Goal: Transaction & Acquisition: Purchase product/service

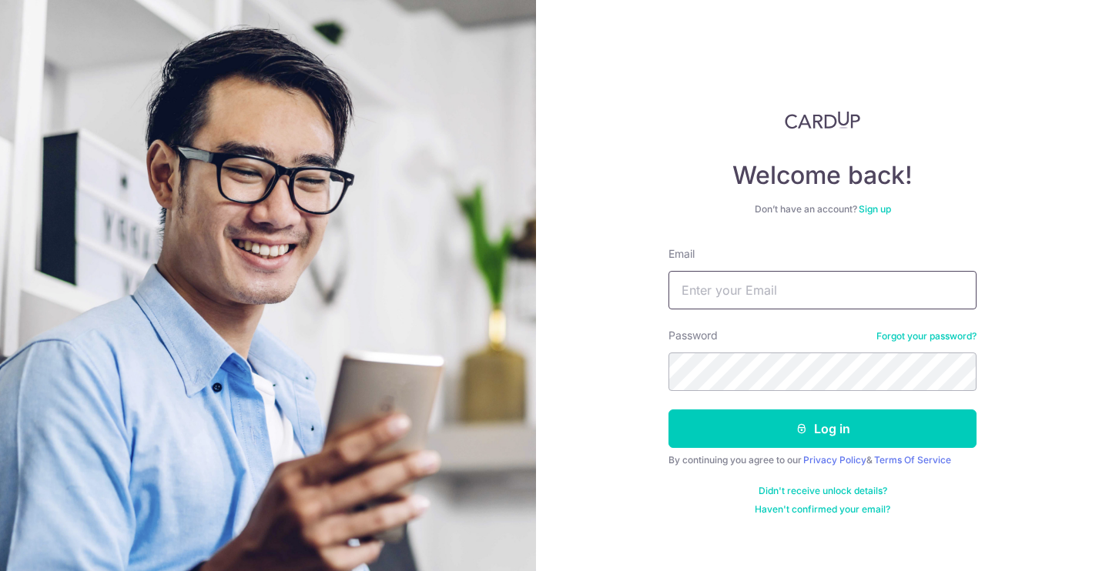
click at [751, 279] on input "Email" at bounding box center [822, 290] width 308 height 38
type input "wongshumei93@gmail.com"
click at [668, 410] on button "Log in" at bounding box center [822, 429] width 308 height 38
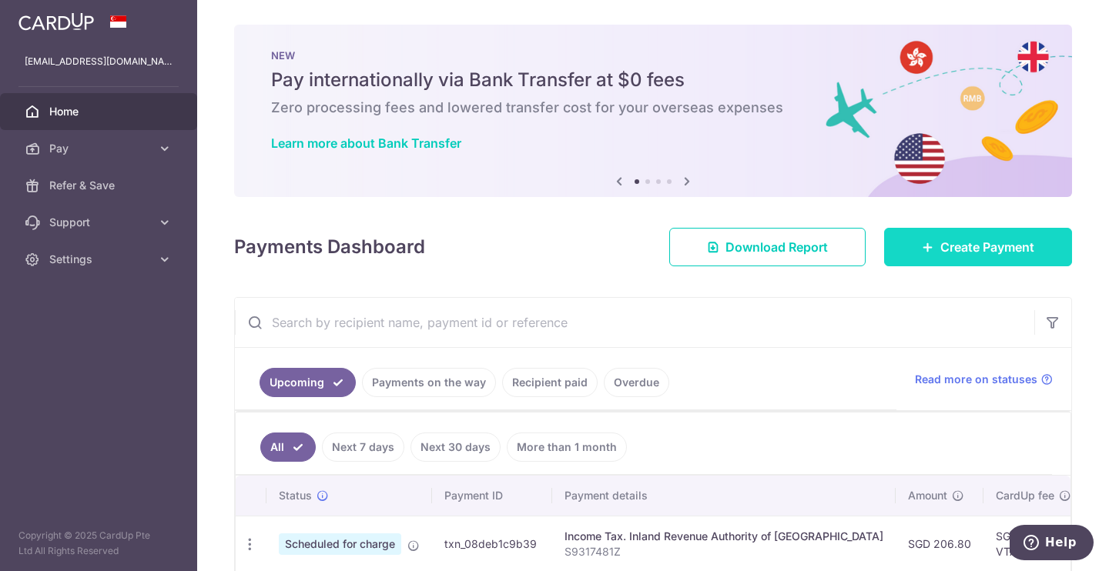
click at [1022, 247] on span "Create Payment" at bounding box center [987, 247] width 94 height 18
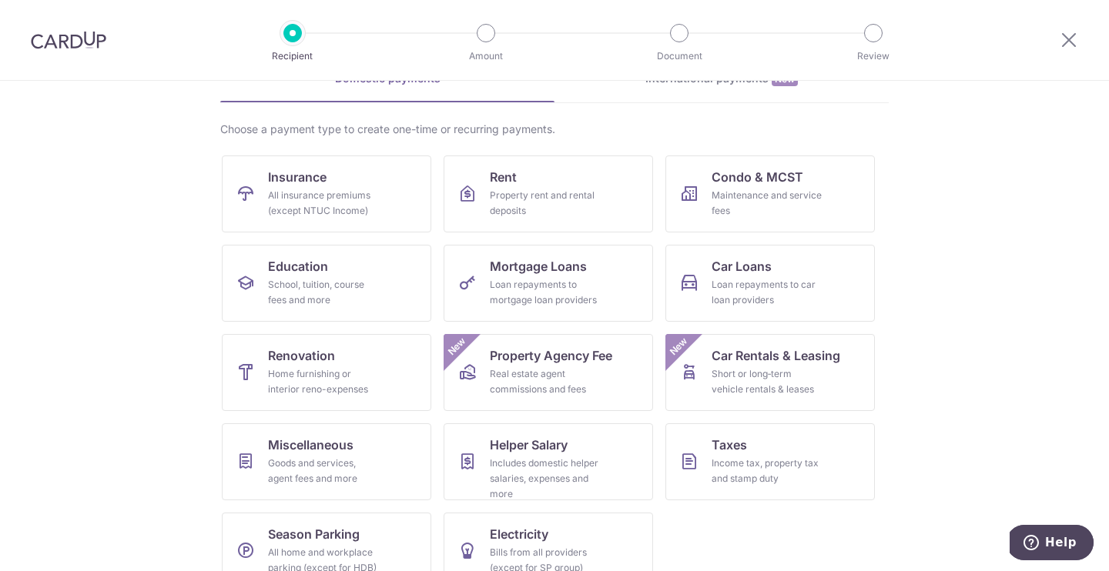
scroll to position [90, 0]
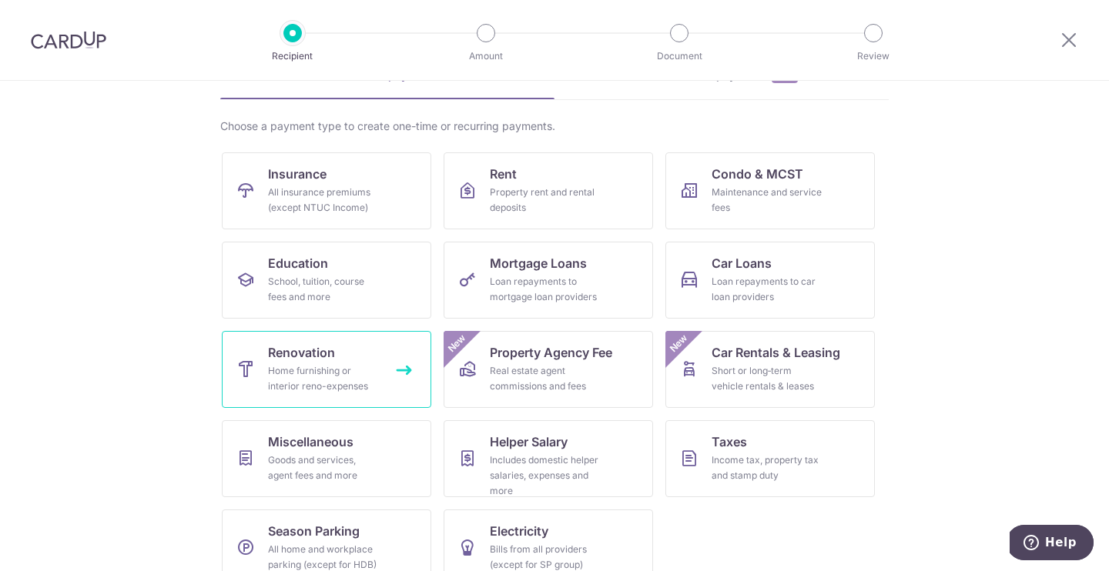
click at [375, 350] on link "Renovation Home furnishing or interior reno-expenses" at bounding box center [326, 369] width 209 height 77
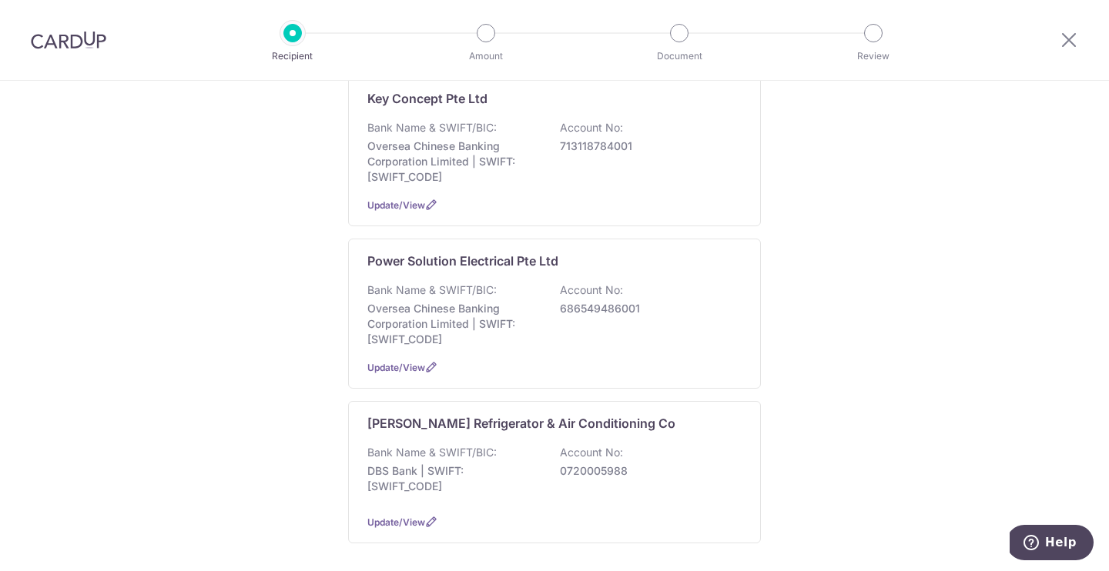
scroll to position [333, 0]
click at [525, 135] on div "Bank Name & SWIFT/BIC: Oversea Chinese Banking Corporation Limited | SWIFT: OCB…" at bounding box center [554, 151] width 374 height 65
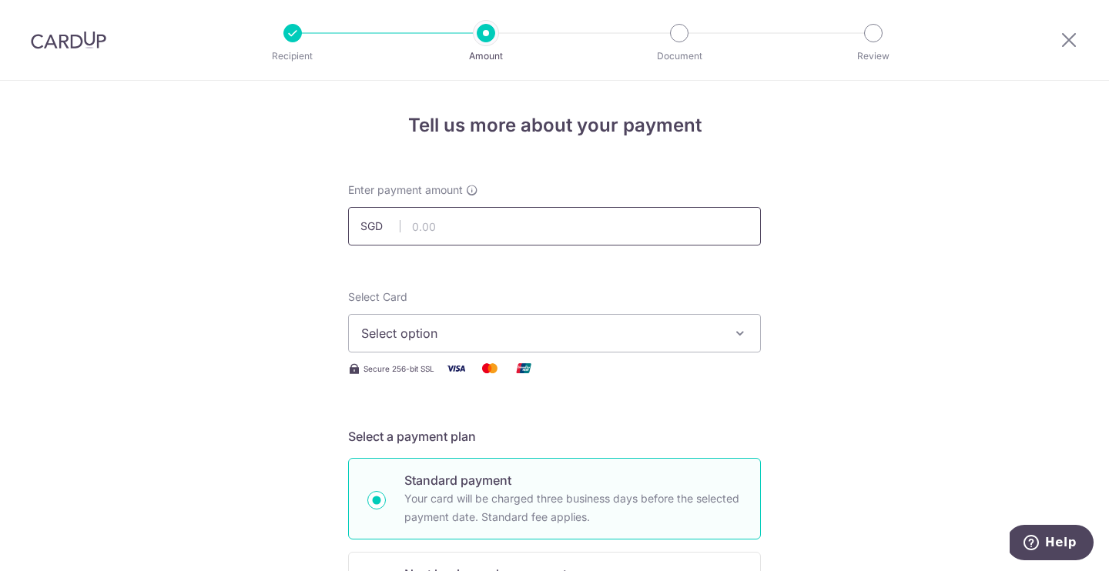
click at [593, 230] on input "text" at bounding box center [554, 226] width 413 height 38
type input "9,317.87"
click at [733, 338] on icon "button" at bounding box center [739, 333] width 15 height 15
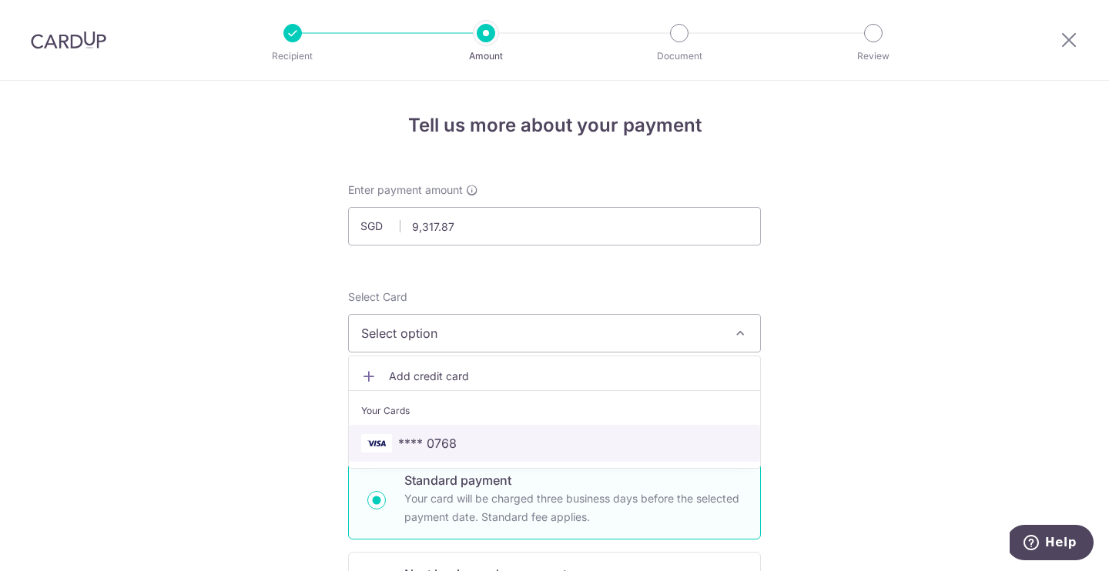
click at [693, 432] on link "**** 0768" at bounding box center [554, 443] width 411 height 37
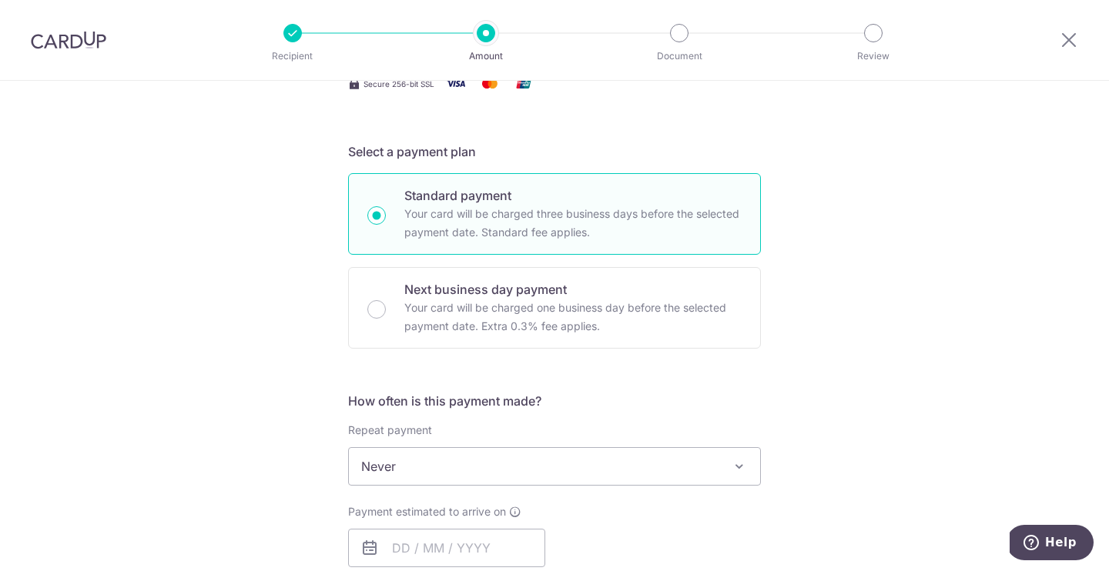
scroll to position [286, 0]
